Goal: Transaction & Acquisition: Purchase product/service

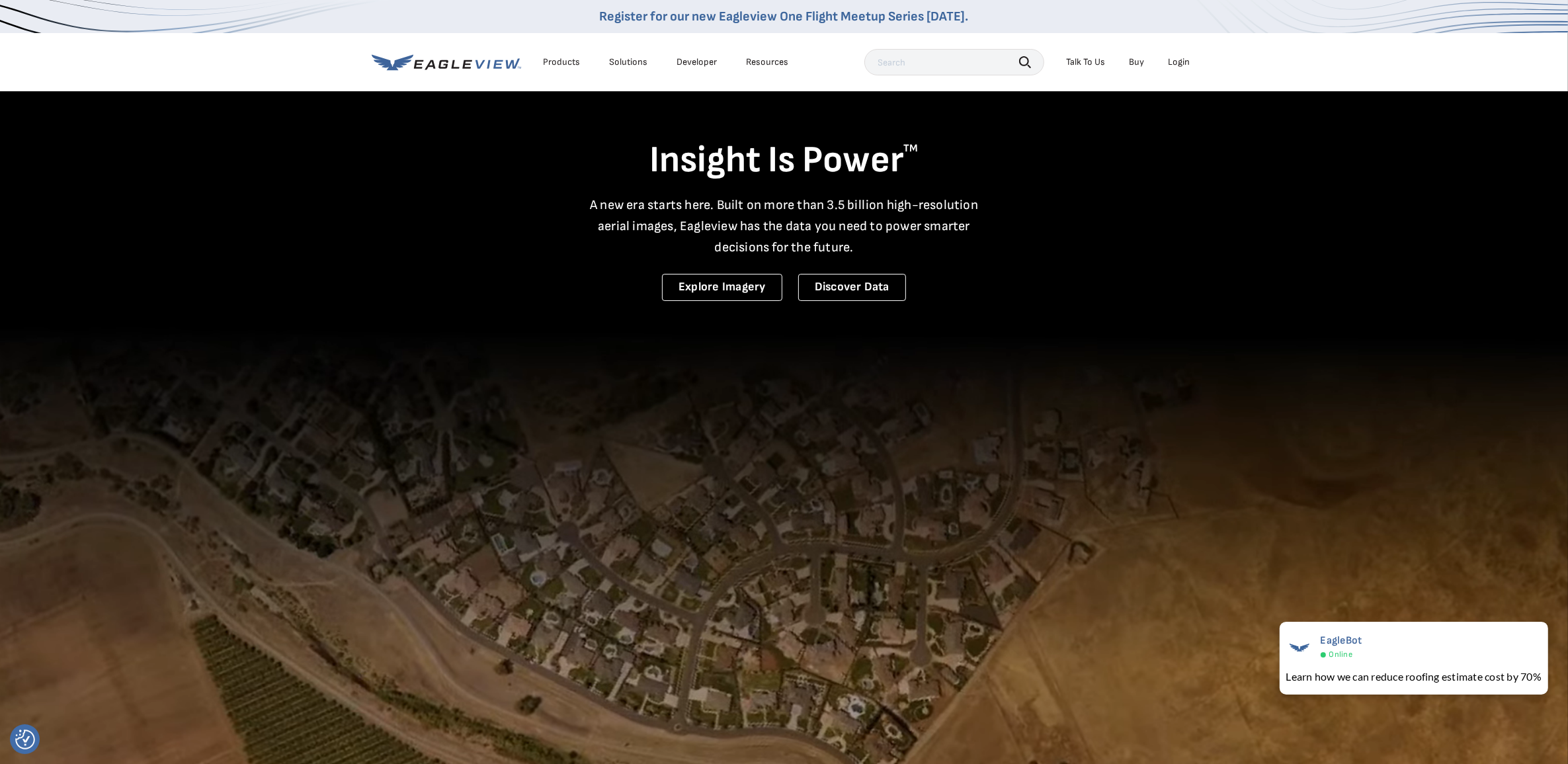
click at [1174, 64] on div "Login" at bounding box center [1179, 62] width 21 height 12
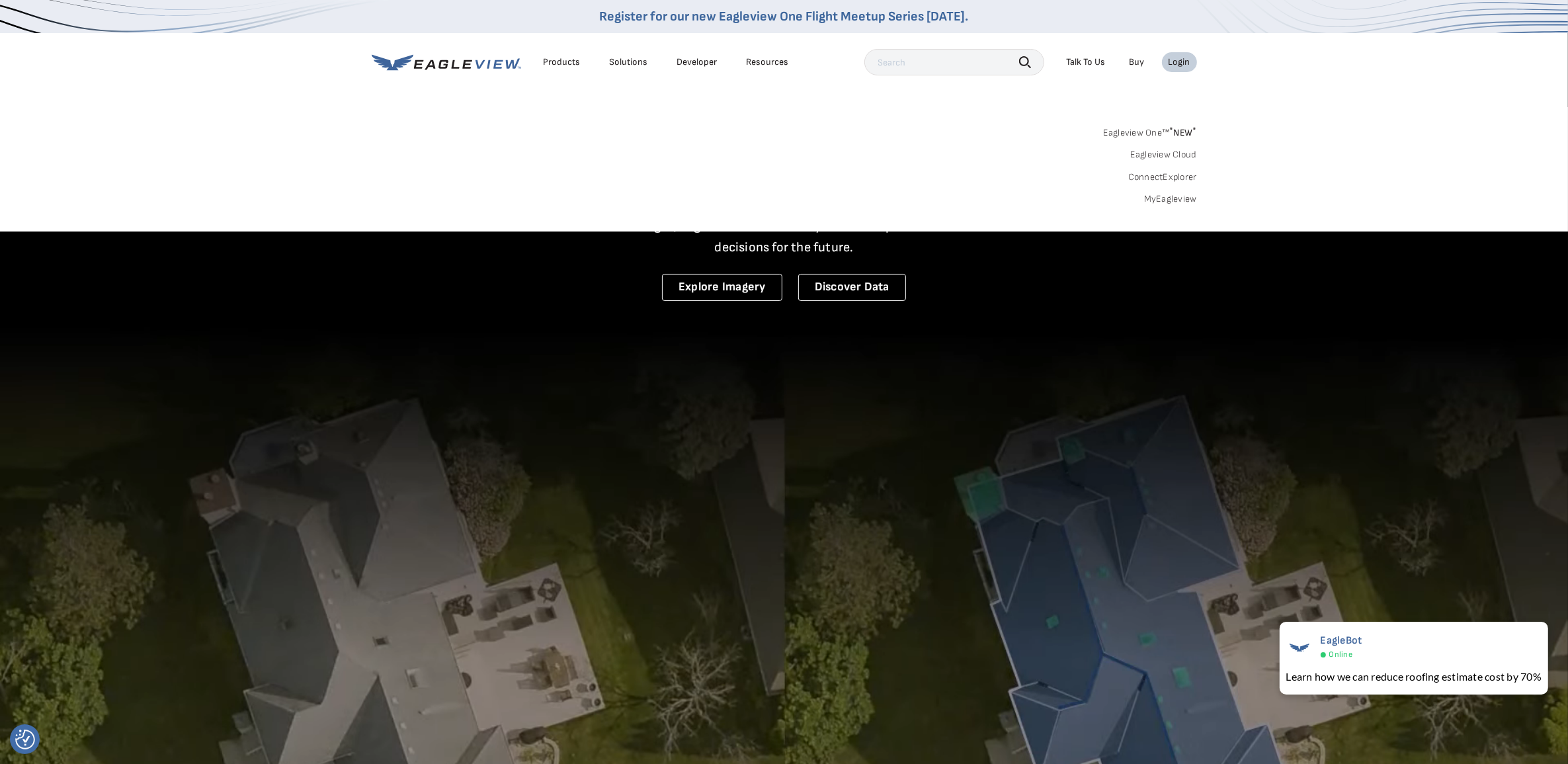
click at [1176, 156] on link "Eagleview Cloud" at bounding box center [1164, 155] width 67 height 12
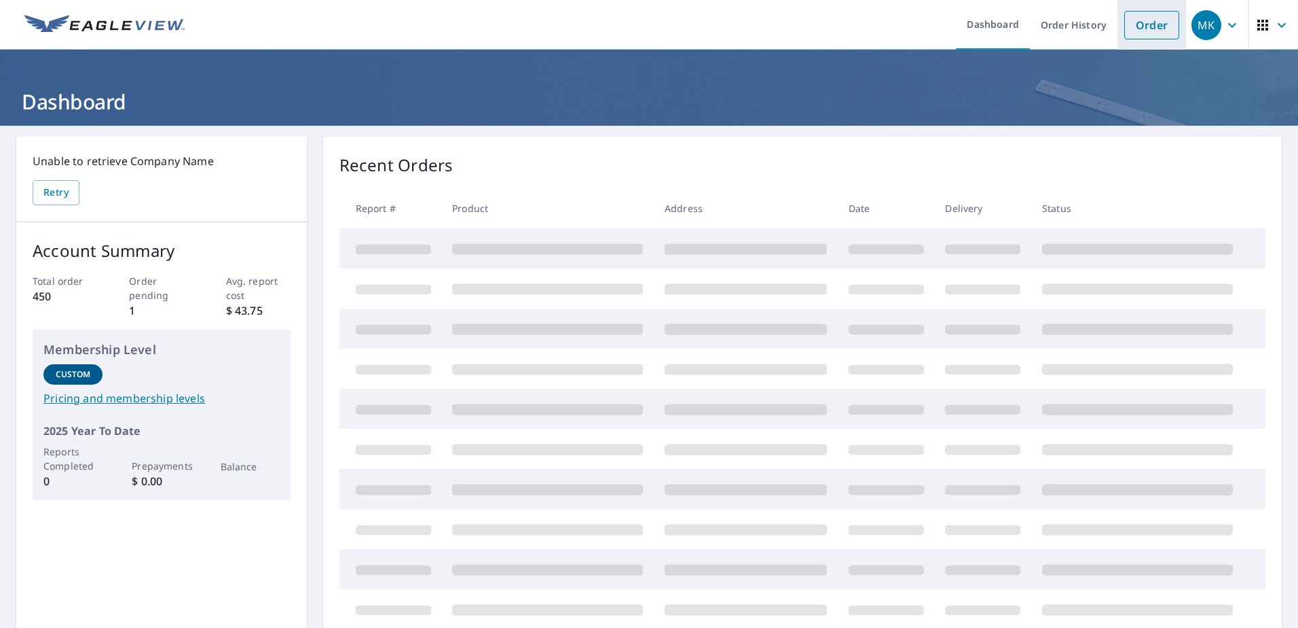
click at [1131, 37] on link "Order" at bounding box center [1152, 25] width 55 height 29
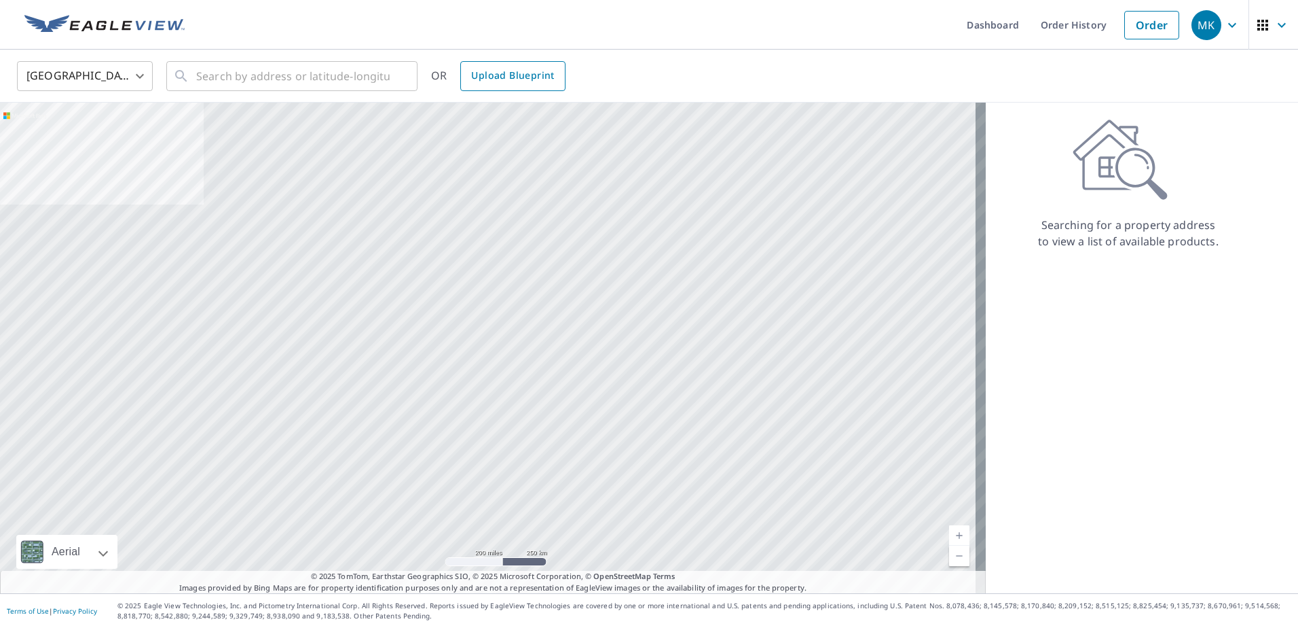
click at [525, 76] on span "Upload Blueprint" at bounding box center [512, 75] width 83 height 17
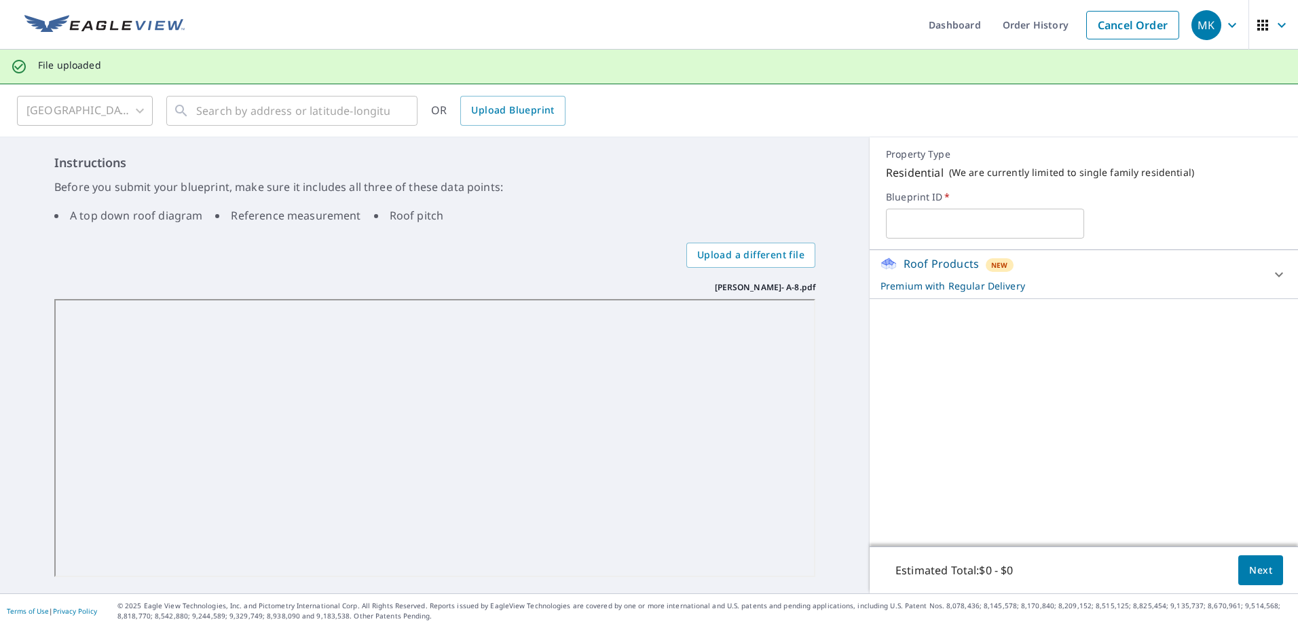
click at [997, 234] on input "text" at bounding box center [985, 223] width 198 height 38
type input "[PERSON_NAME]/[PERSON_NAME]"
click at [1256, 565] on span "Next" at bounding box center [1261, 570] width 23 height 17
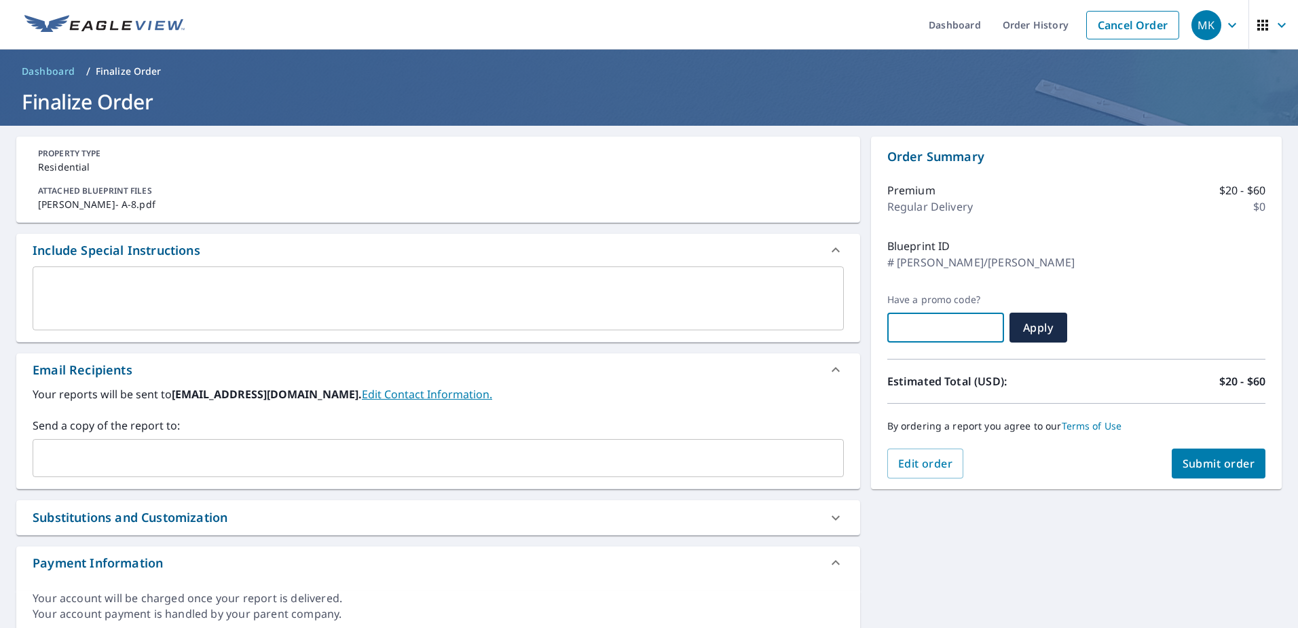
click at [942, 323] on input "text" at bounding box center [946, 327] width 117 height 38
click at [1209, 464] on span "Submit order" at bounding box center [1219, 463] width 73 height 15
